Goal: Task Accomplishment & Management: Manage account settings

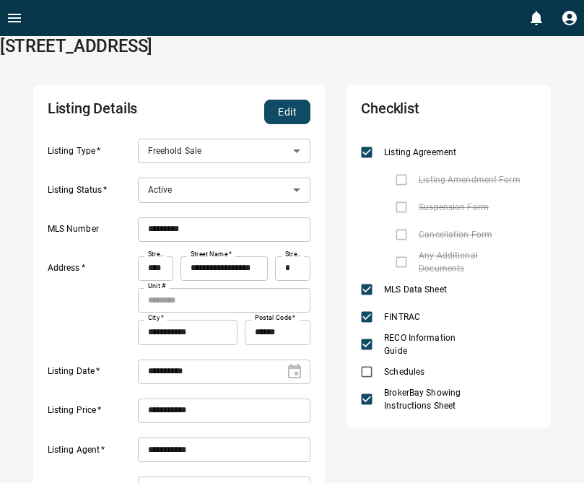
scroll to position [185, 261]
click at [401, 175] on label "Listing Amendment Form" at bounding box center [456, 179] width 136 height 27
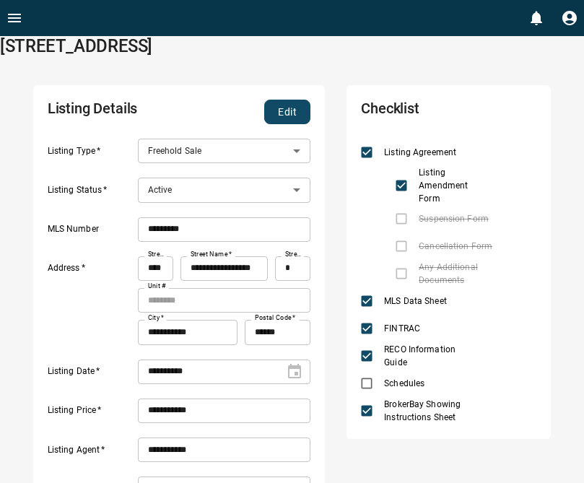
click at [286, 116] on button "Edit" at bounding box center [287, 112] width 46 height 25
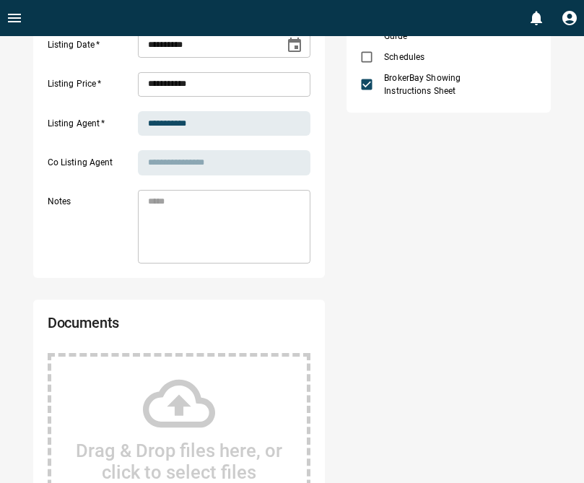
scroll to position [0, 0]
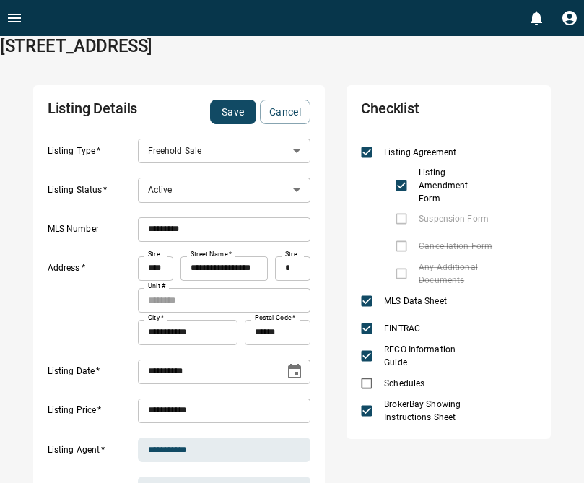
click at [238, 114] on button "Save" at bounding box center [233, 112] width 46 height 25
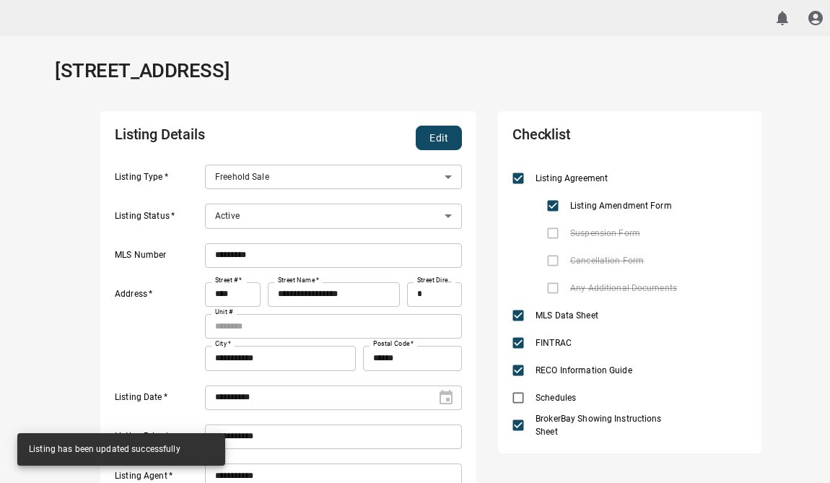
scroll to position [243, 346]
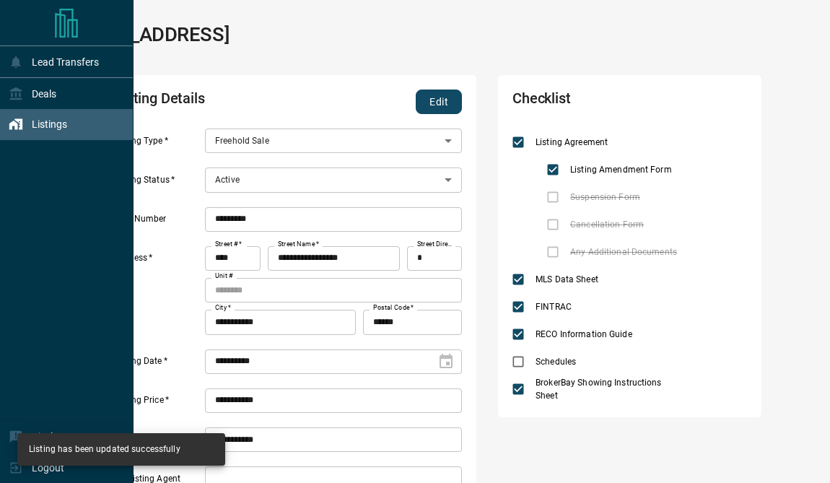
click at [24, 131] on div "Listings" at bounding box center [38, 125] width 58 height 24
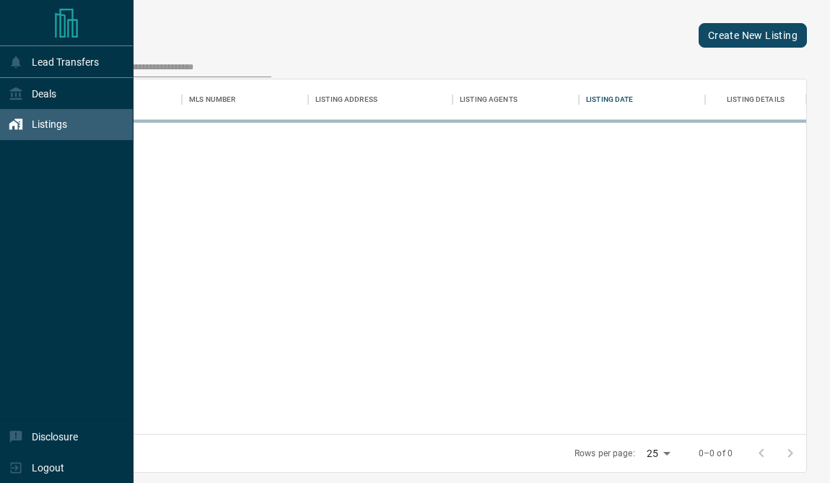
scroll to position [355, 751]
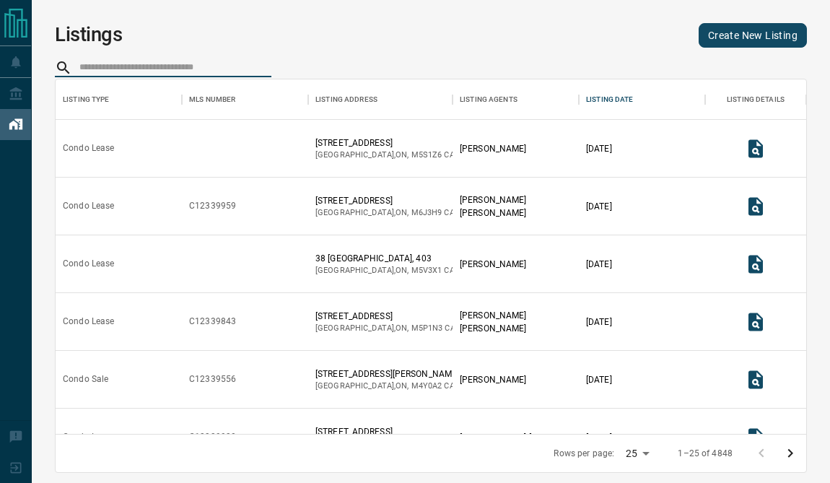
click at [174, 68] on input "search" at bounding box center [175, 67] width 192 height 19
paste input "*********"
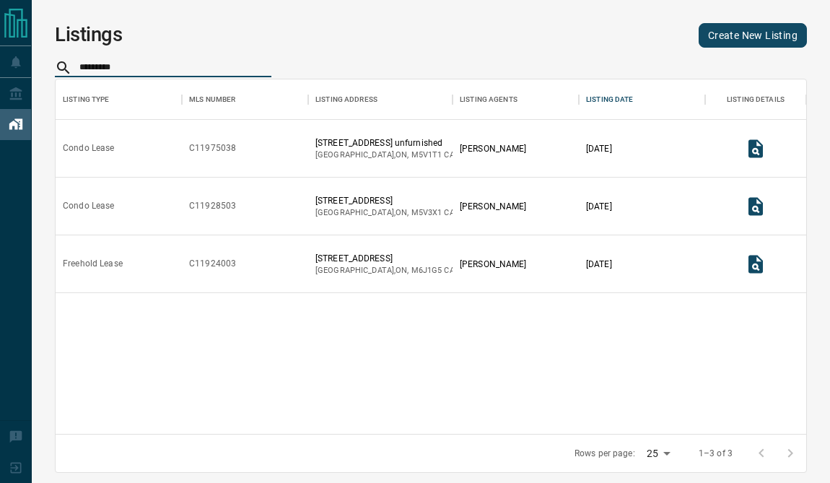
type input "*********"
click at [583, 211] on icon "View Listing Details" at bounding box center [756, 206] width 14 height 18
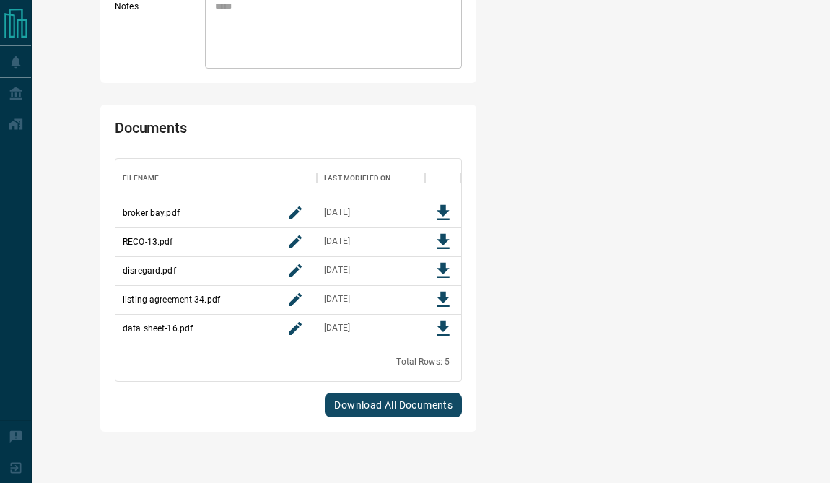
scroll to position [185, 346]
